Goal: Information Seeking & Learning: Learn about a topic

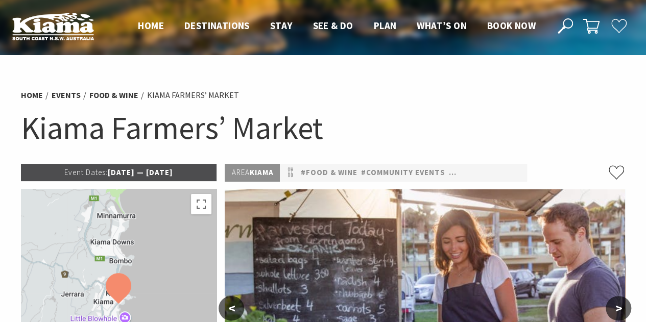
click at [128, 178] on p "Event Dates: [DATE] — [DATE]" at bounding box center [119, 172] width 196 height 17
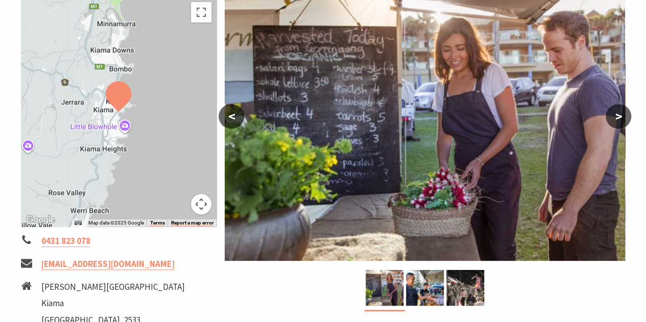
scroll to position [217, 0]
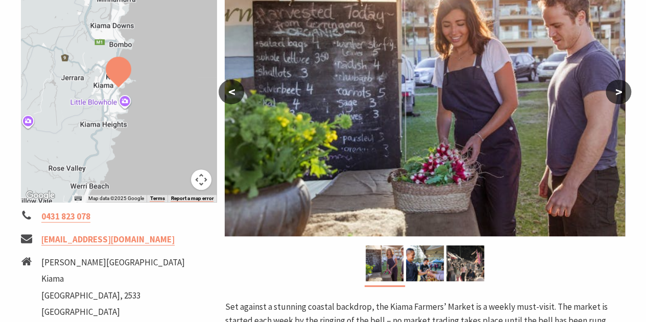
click at [617, 90] on button ">" at bounding box center [619, 92] width 26 height 25
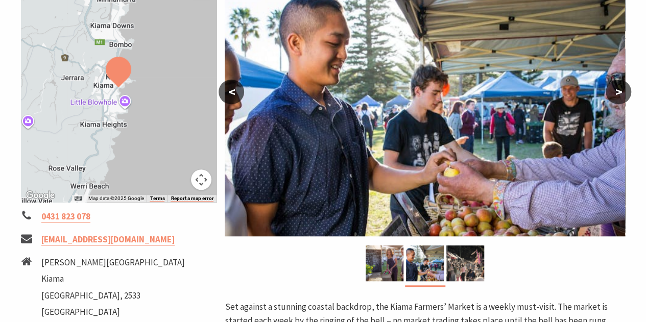
click at [617, 90] on button ">" at bounding box center [619, 92] width 26 height 25
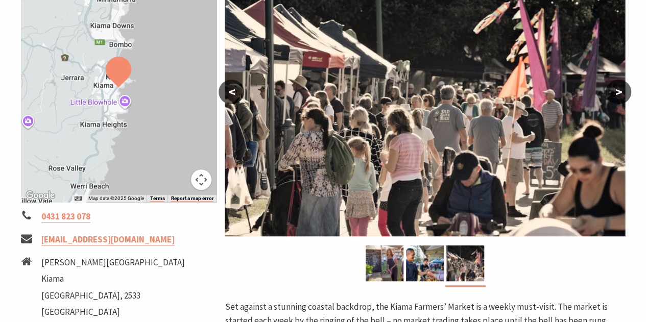
click at [617, 90] on button ">" at bounding box center [619, 92] width 26 height 25
click at [622, 99] on button ">" at bounding box center [619, 92] width 26 height 25
click at [622, 91] on button ">" at bounding box center [619, 92] width 26 height 25
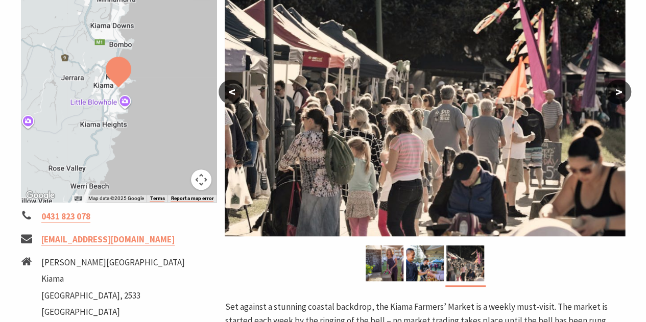
click at [112, 81] on img at bounding box center [119, 72] width 26 height 31
click at [208, 186] on gmp-internal-camera-control at bounding box center [201, 180] width 20 height 20
